Goal: Use online tool/utility: Utilize a website feature to perform a specific function

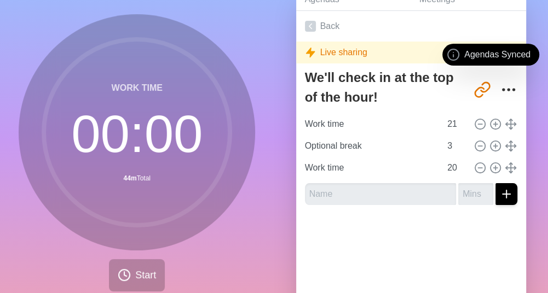
scroll to position [65, 0]
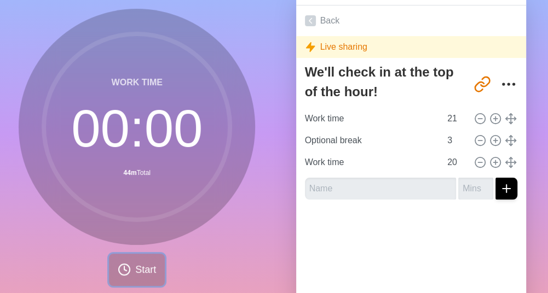
click at [142, 271] on span "Start" at bounding box center [145, 270] width 21 height 15
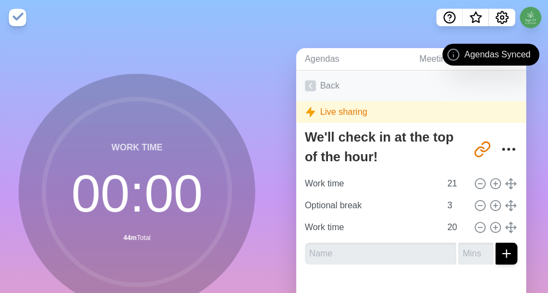
click at [325, 81] on link "Back" at bounding box center [411, 86] width 230 height 31
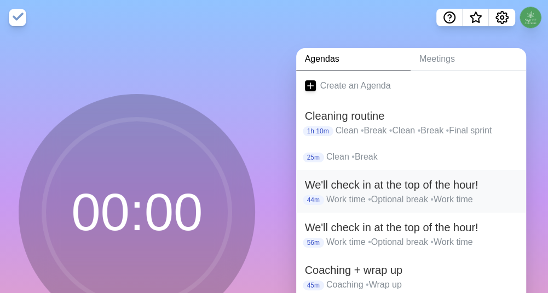
click at [425, 196] on p "Work time • Optional break • Work time" at bounding box center [421, 199] width 191 height 13
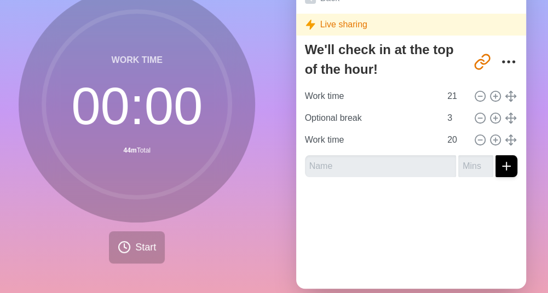
scroll to position [89, 0]
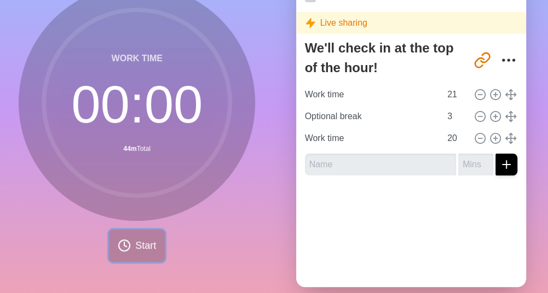
click at [135, 244] on span "Start" at bounding box center [145, 245] width 21 height 15
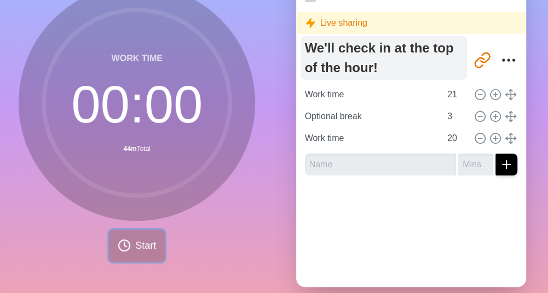
scroll to position [0, 0]
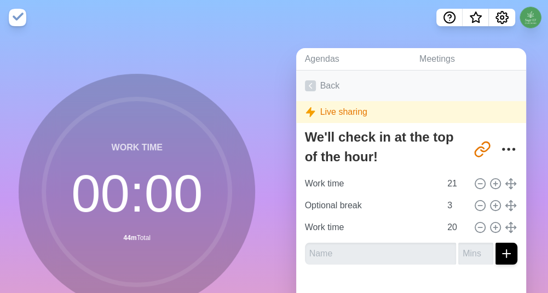
click at [310, 84] on icon at bounding box center [310, 85] width 11 height 11
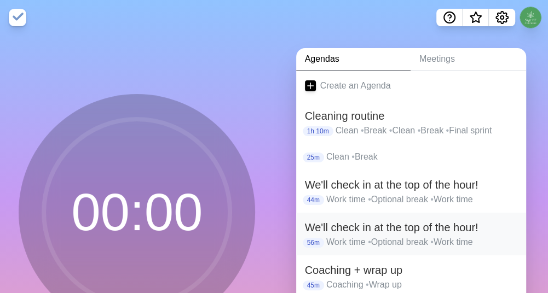
click at [396, 226] on h2 "We'll check in at the top of the hour!" at bounding box center [411, 227] width 213 height 16
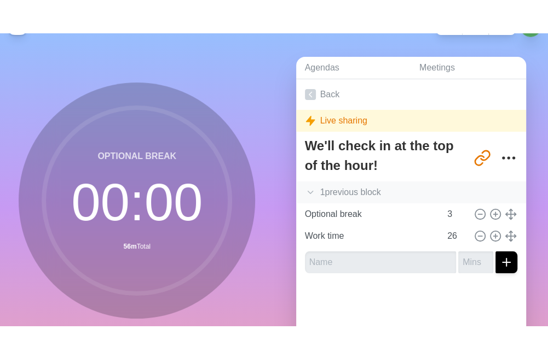
scroll to position [47, 0]
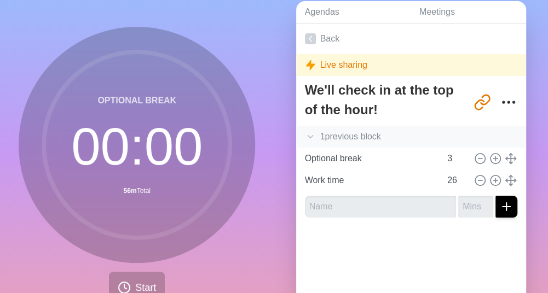
click at [308, 136] on icon at bounding box center [310, 136] width 11 height 11
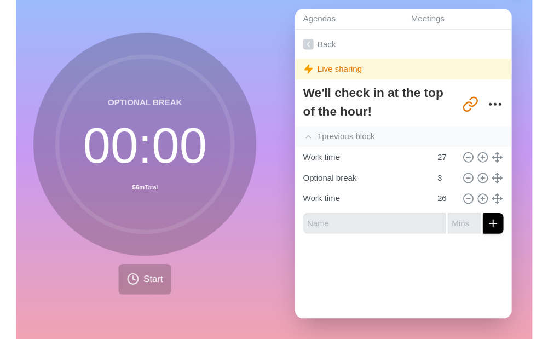
scroll to position [39, 0]
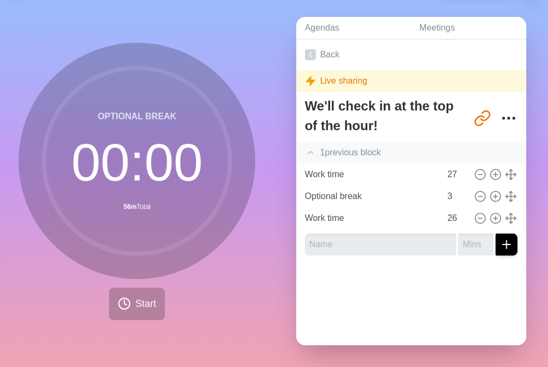
click at [311, 142] on div "1 previous block" at bounding box center [411, 153] width 230 height 22
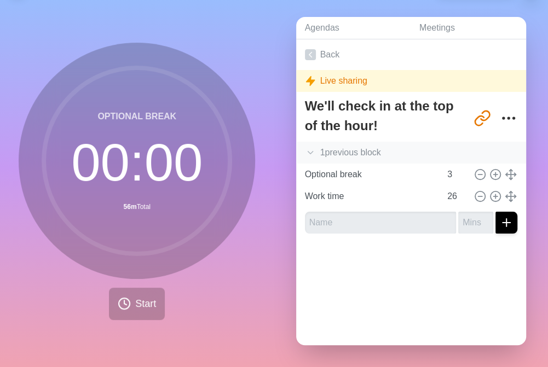
click at [311, 142] on div "1 previous block" at bounding box center [411, 153] width 230 height 22
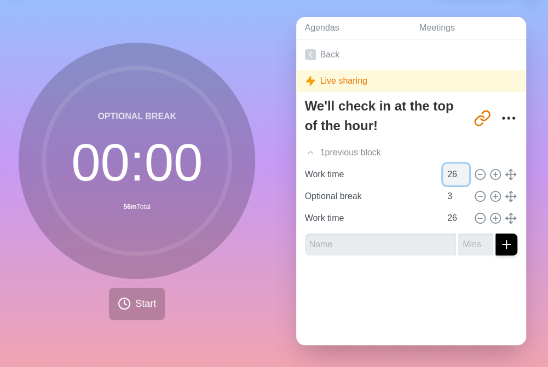
type input "26"
click at [447, 166] on input "26" at bounding box center [456, 175] width 26 height 22
type input "25"
click at [446, 212] on input "25" at bounding box center [456, 218] width 26 height 22
click at [362, 293] on div "Back Live sharing We'll check in at the top of the hour! [URL][DOMAIN_NAME] 1 p…" at bounding box center [411, 192] width 230 height 306
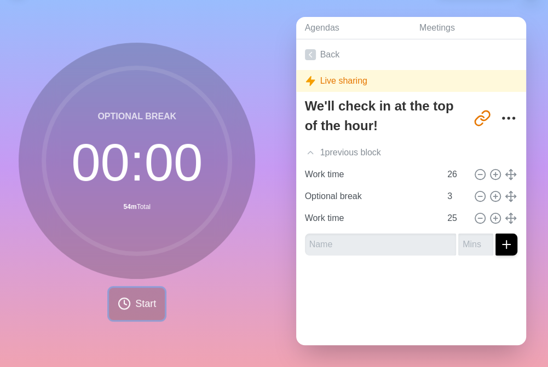
click at [125, 293] on icon at bounding box center [124, 303] width 13 height 13
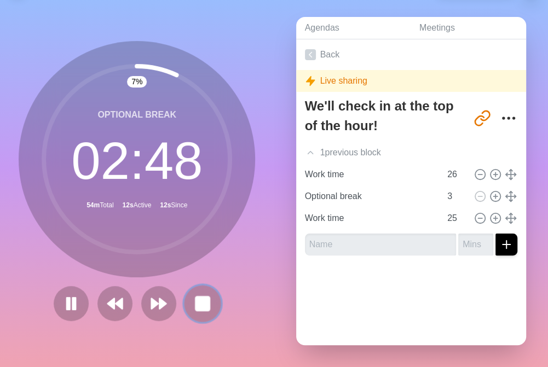
click at [202, 293] on rect at bounding box center [203, 303] width 14 height 14
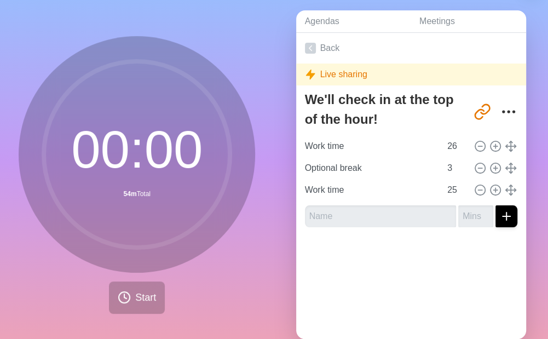
scroll to position [38, 0]
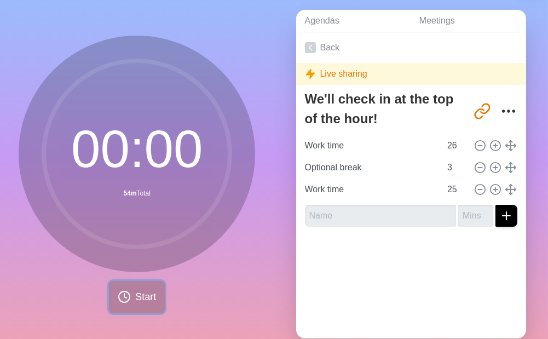
click at [126, 293] on button "Start" at bounding box center [137, 297] width 56 height 32
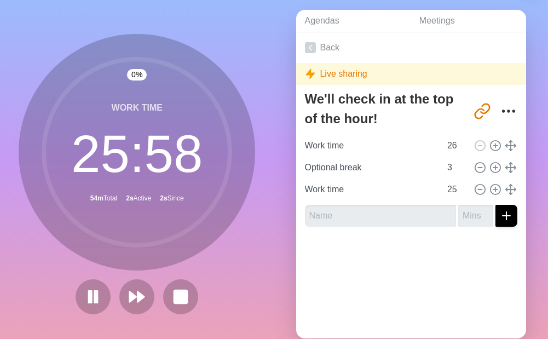
scroll to position [35, 0]
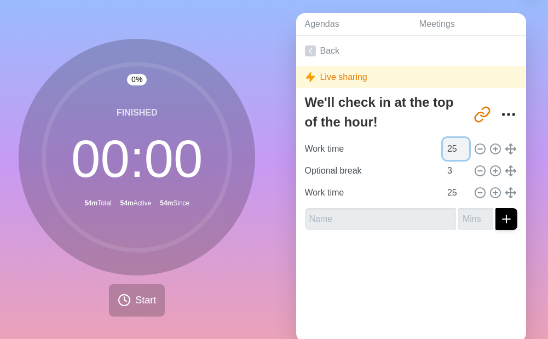
type input "25"
click at [447, 152] on input "25" at bounding box center [456, 149] width 26 height 22
click at [380, 264] on div at bounding box center [411, 260] width 230 height 44
click at [125, 291] on button "Start" at bounding box center [137, 300] width 56 height 32
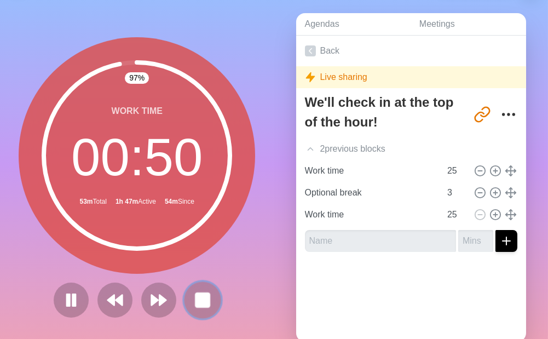
click at [195, 287] on button at bounding box center [202, 299] width 37 height 37
